Goal: Task Accomplishment & Management: Manage account settings

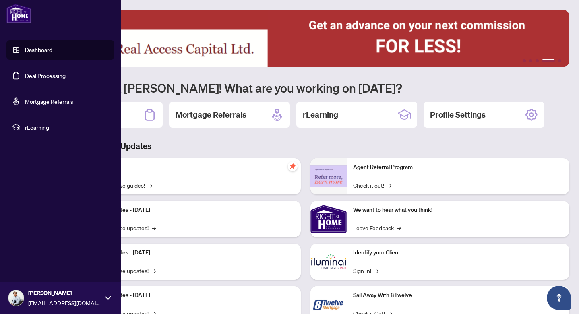
click at [25, 75] on link "Deal Processing" at bounding box center [45, 75] width 41 height 7
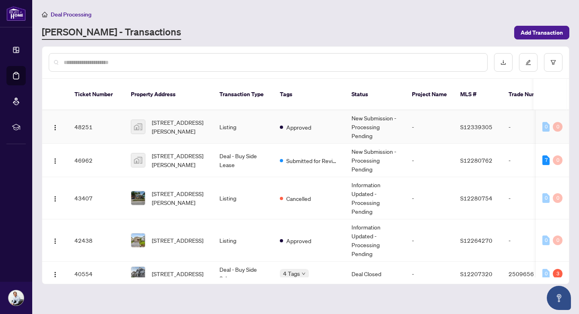
click at [170, 124] on span "[STREET_ADDRESS][PERSON_NAME]" at bounding box center [179, 127] width 55 height 18
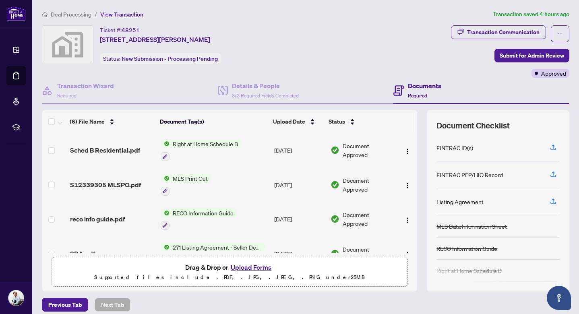
click at [120, 182] on span "S12339305 MLSPO.pdf" at bounding box center [105, 185] width 71 height 10
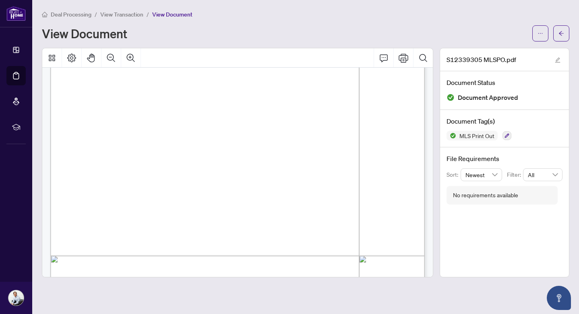
scroll to position [654, 0]
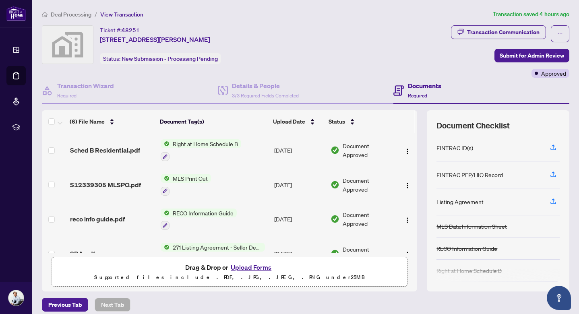
click at [199, 145] on span "Right at Home Schedule B" at bounding box center [206, 143] width 72 height 9
click at [120, 151] on span "Sched B Residential.pdf" at bounding box center [105, 150] width 70 height 10
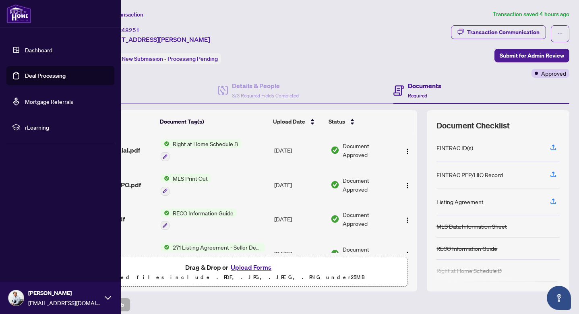
click at [31, 48] on link "Dashboard" at bounding box center [38, 49] width 27 height 7
